Goal: Task Accomplishment & Management: Manage account settings

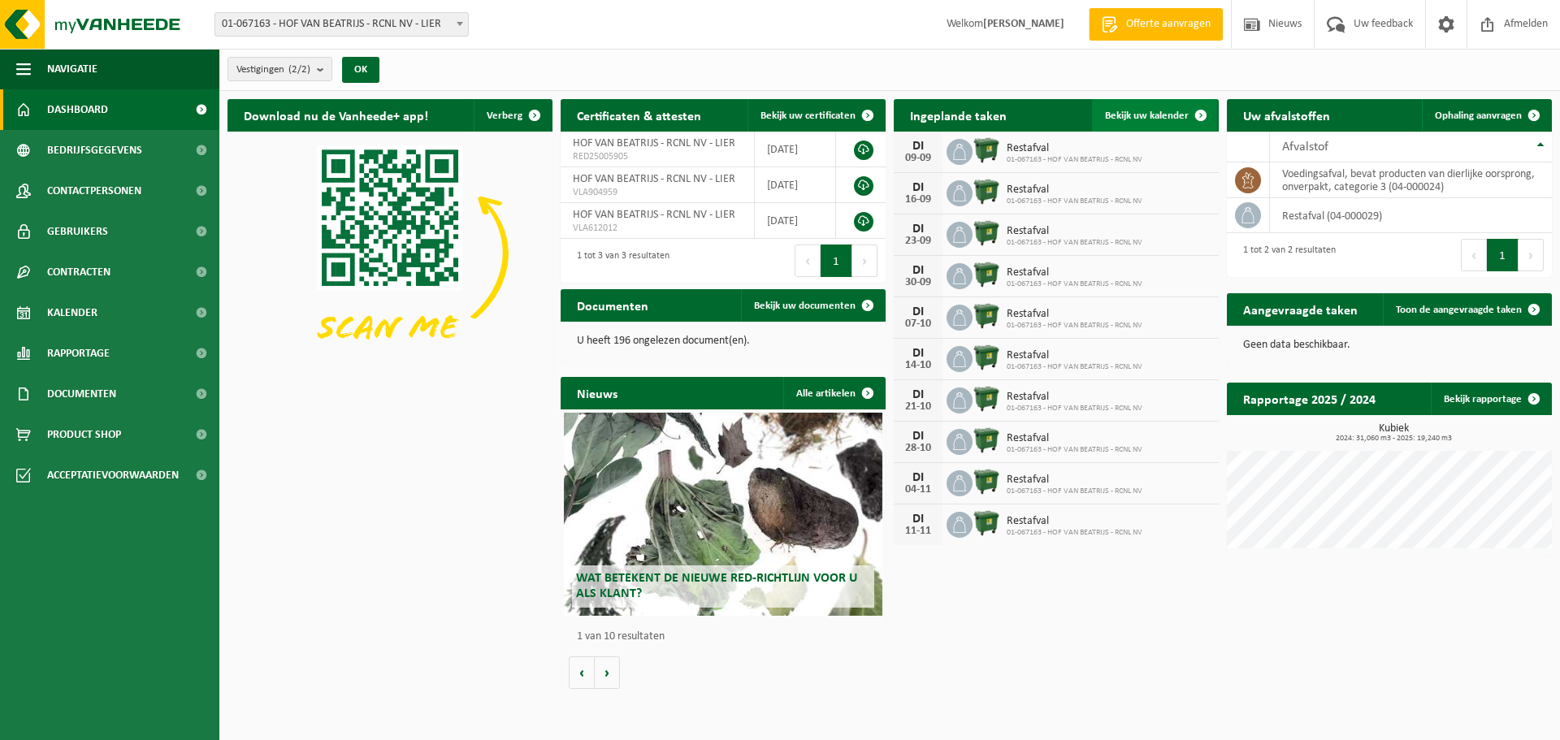
click at [1181, 110] on span "Bekijk uw kalender" at bounding box center [1147, 115] width 84 height 11
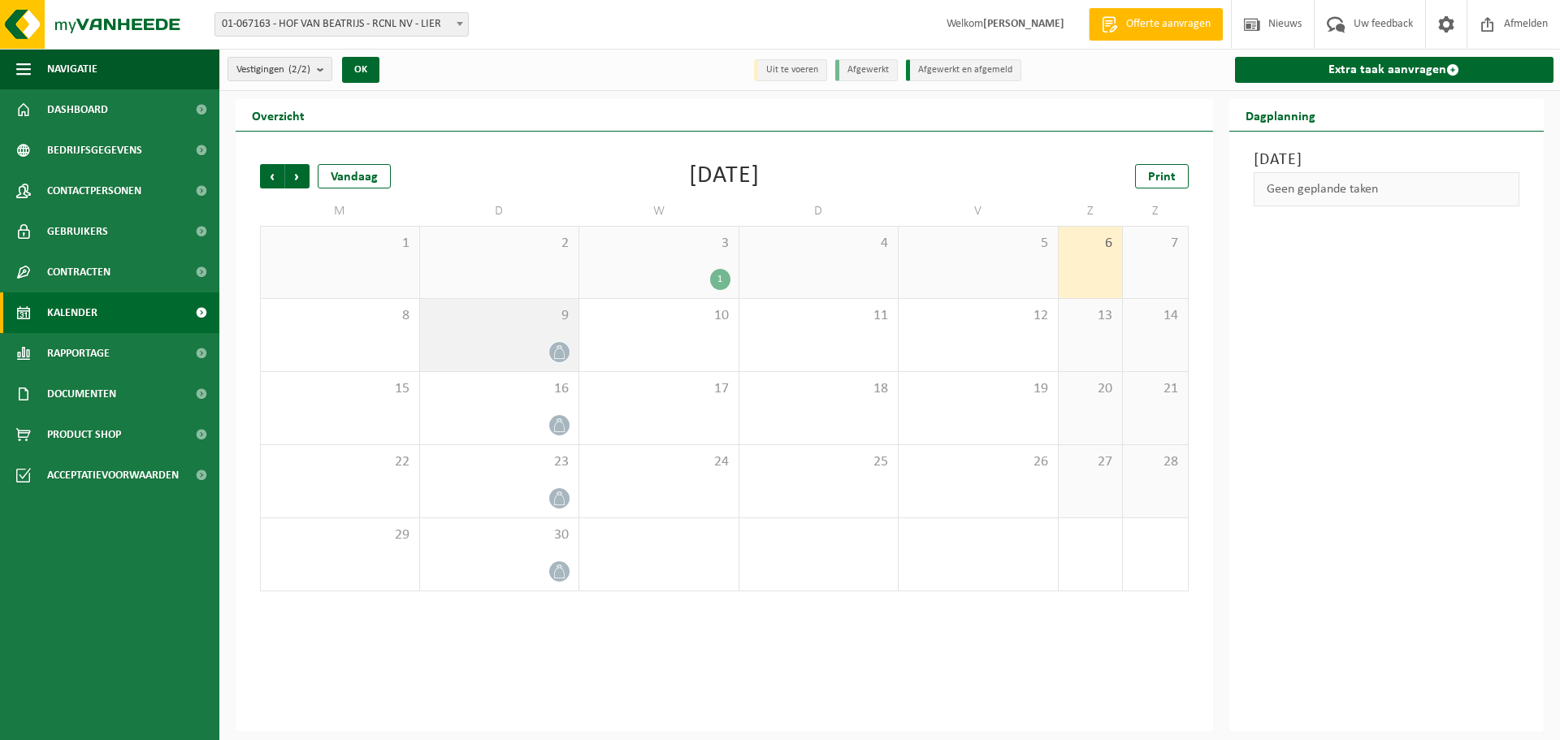
click at [553, 353] on icon at bounding box center [559, 352] width 14 height 14
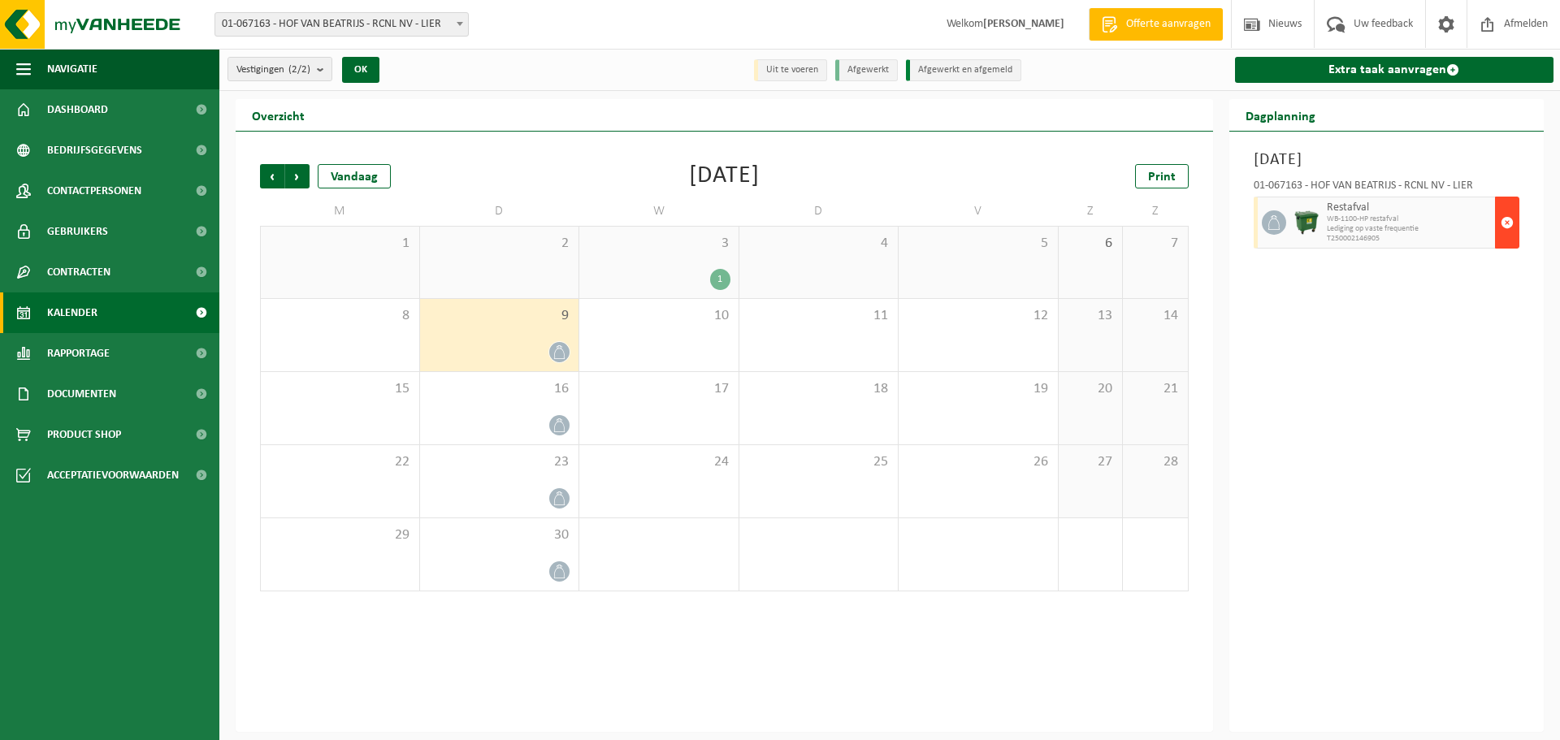
click at [1510, 218] on span "button" at bounding box center [1507, 222] width 13 height 32
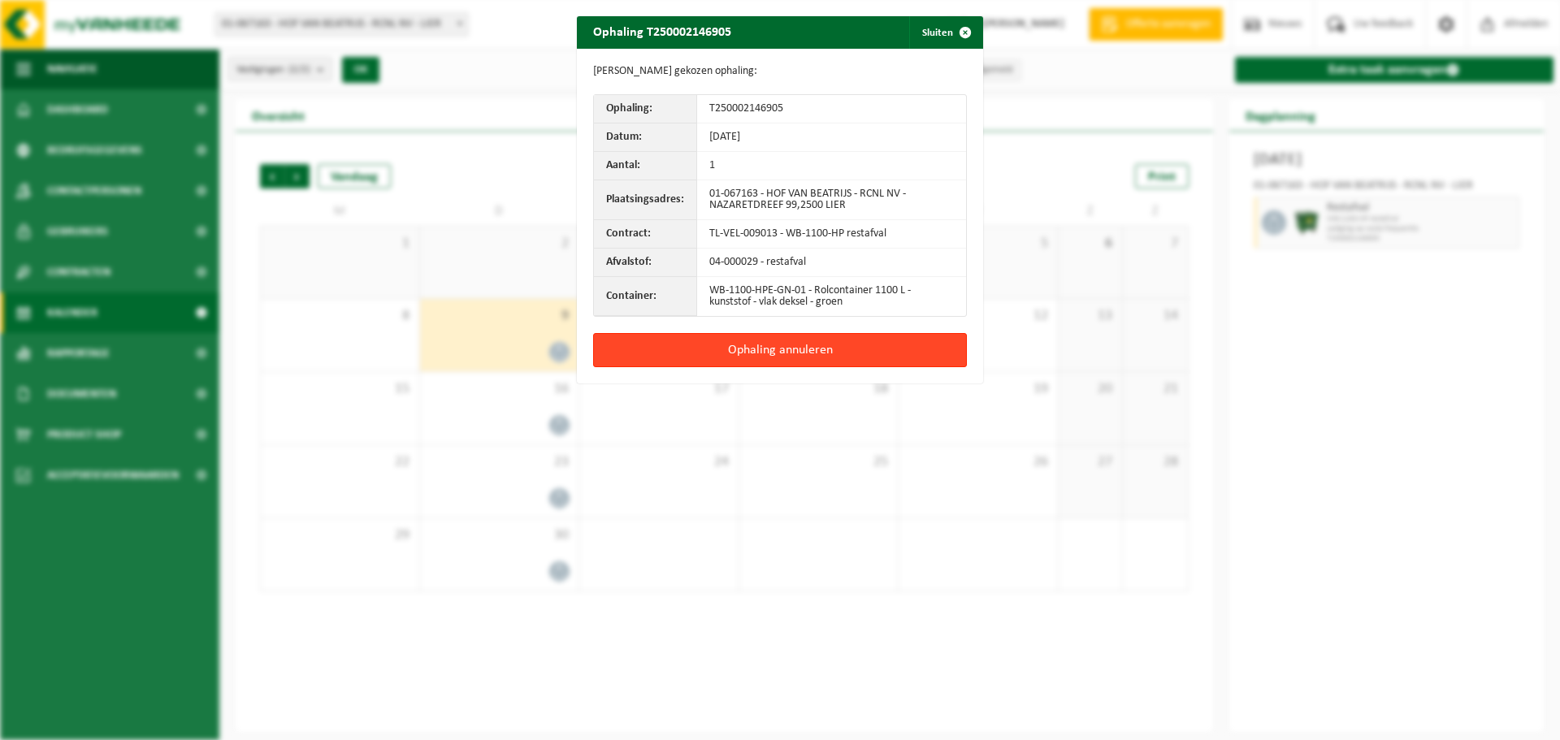
click at [822, 357] on button "Ophaling annuleren" at bounding box center [780, 350] width 374 height 34
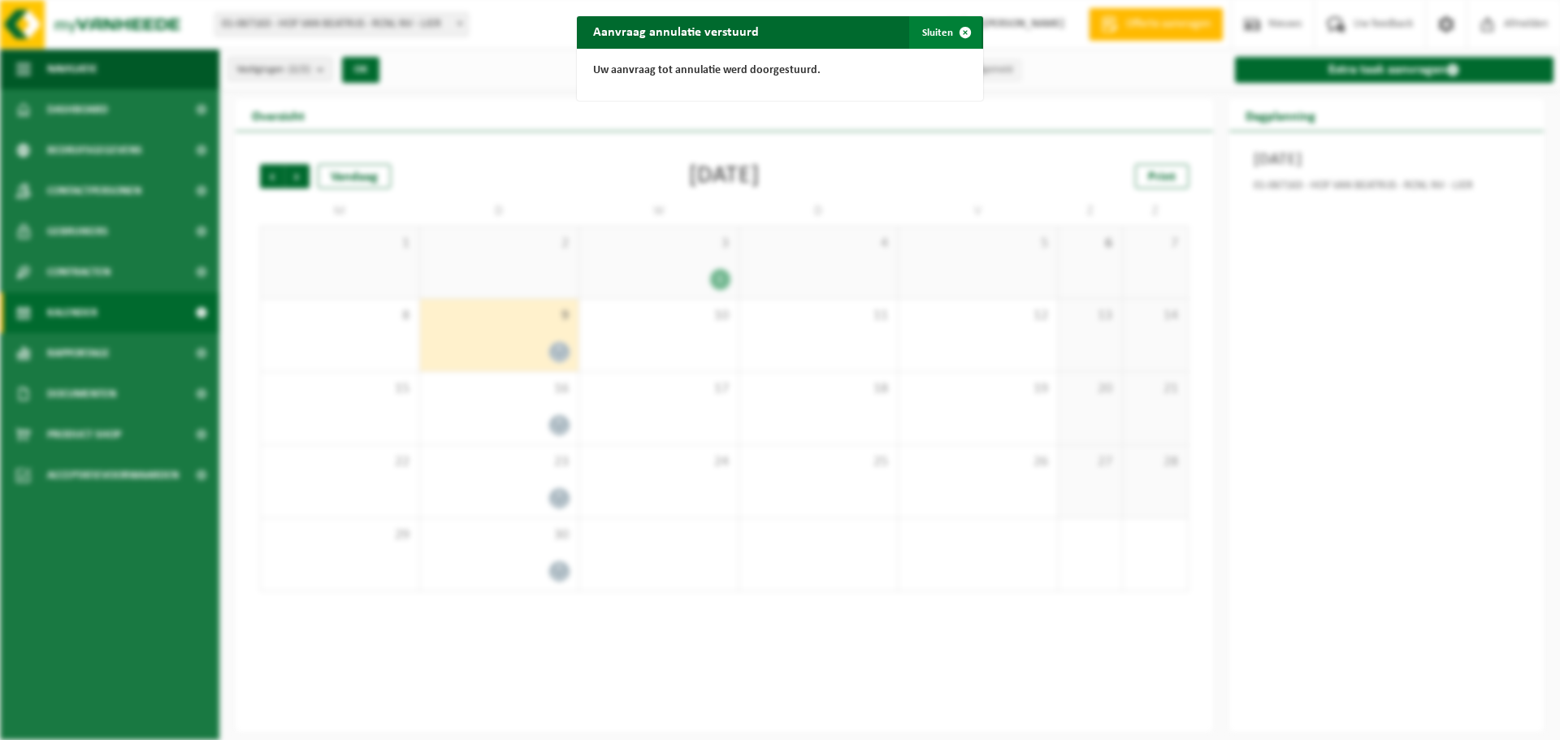
click at [934, 32] on button "Sluiten" at bounding box center [945, 32] width 72 height 32
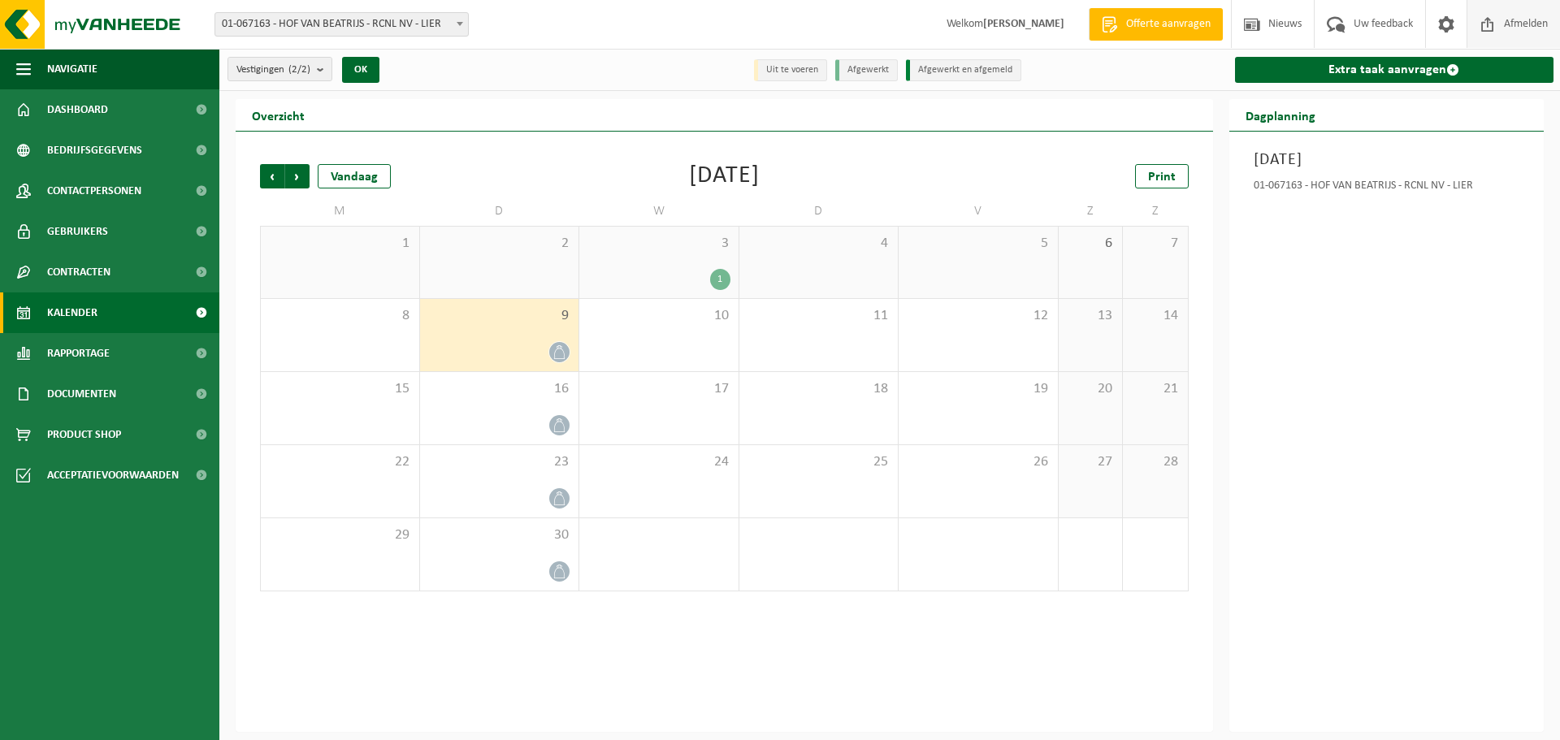
click at [1529, 24] on span "Afmelden" at bounding box center [1526, 24] width 52 height 48
